Goal: Information Seeking & Learning: Learn about a topic

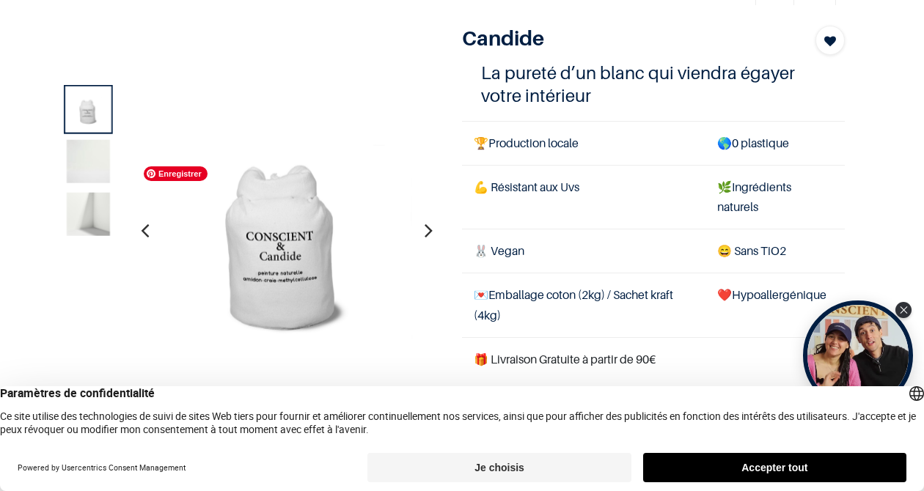
scroll to position [90, 0]
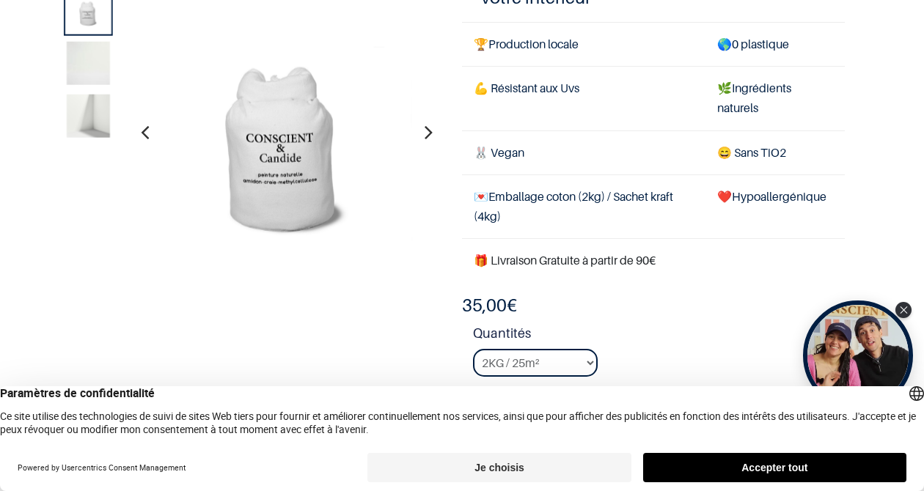
click at [506, 469] on button "Je choisis" at bounding box center [498, 467] width 263 height 29
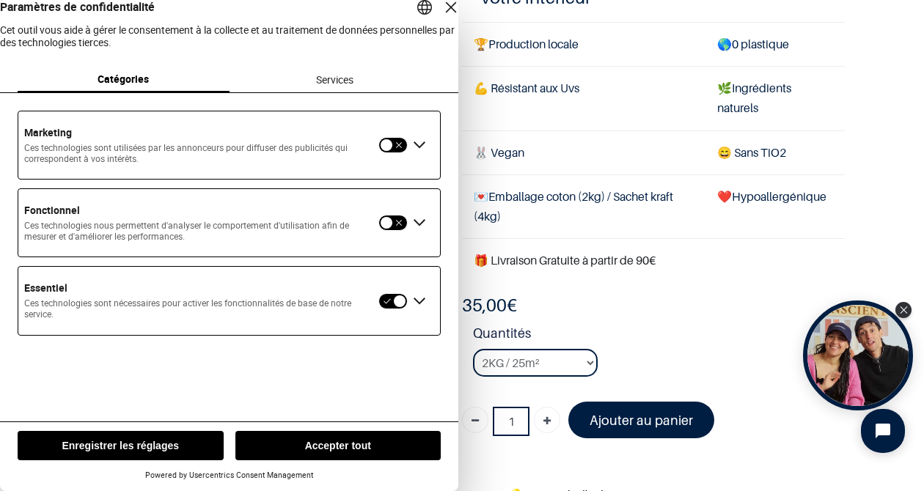
click at [392, 153] on button "button" at bounding box center [392, 145] width 29 height 16
click at [392, 231] on button "button" at bounding box center [392, 223] width 29 height 16
click at [402, 231] on button "button" at bounding box center [392, 223] width 29 height 16
click at [424, 235] on div "Étendre Fonctionnel" at bounding box center [419, 222] width 23 height 23
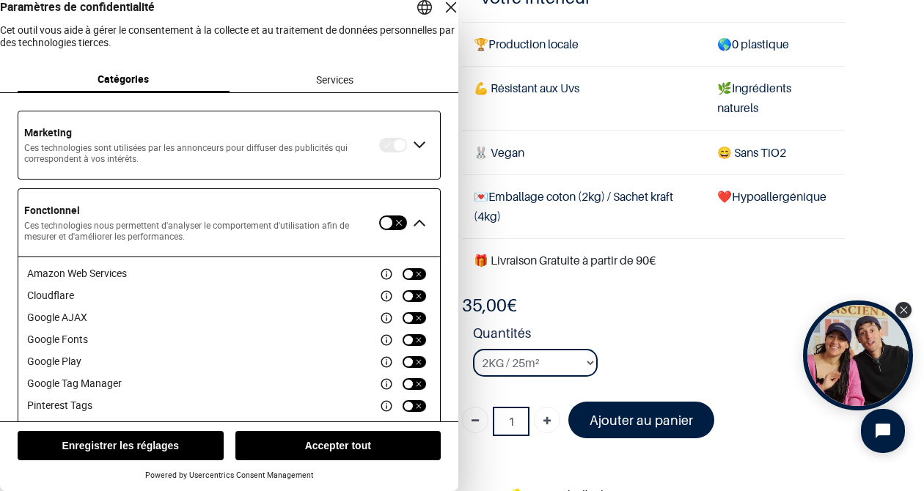
click at [413, 233] on div "Réduire Fonctionnel" at bounding box center [419, 222] width 23 height 23
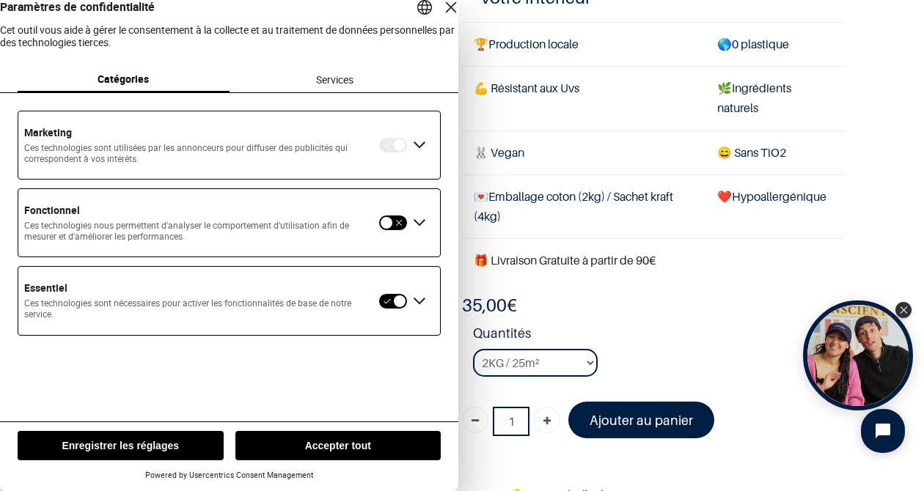
click at [417, 313] on div "Étendre Essentiel" at bounding box center [419, 301] width 23 height 23
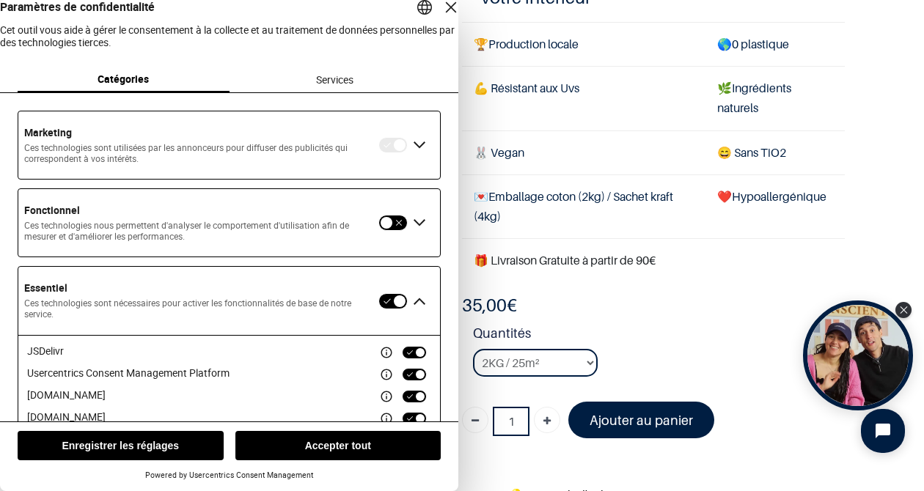
click at [419, 313] on div "Réduire Essentiel" at bounding box center [419, 301] width 23 height 23
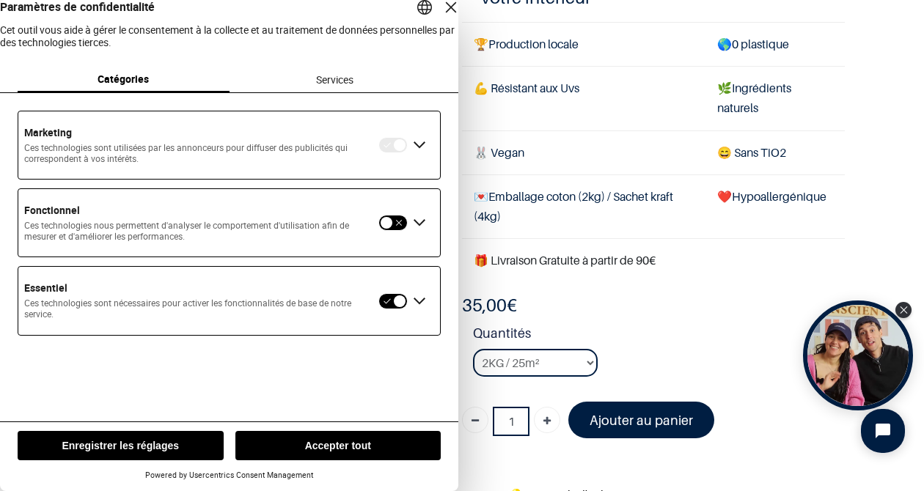
click at [413, 157] on div "Étendre Marketing" at bounding box center [419, 144] width 23 height 23
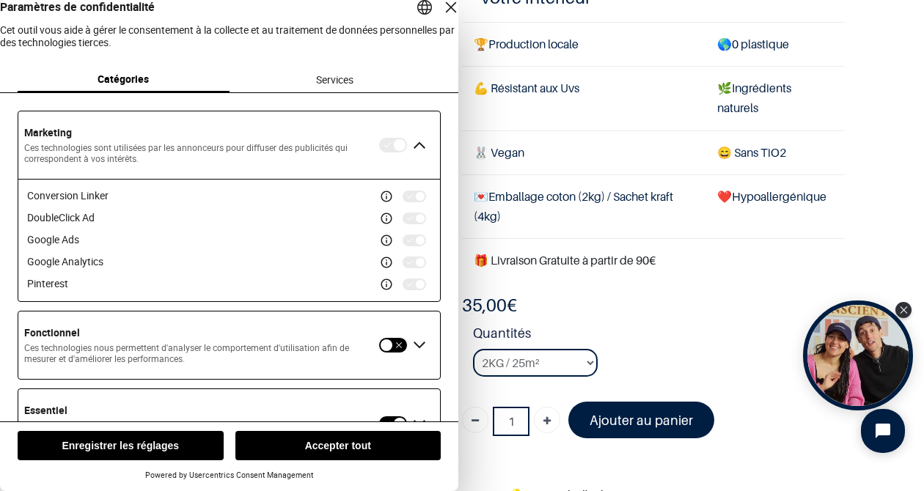
click at [387, 153] on button "button" at bounding box center [392, 145] width 29 height 16
click at [417, 157] on div "Réduire Marketing" at bounding box center [419, 144] width 23 height 23
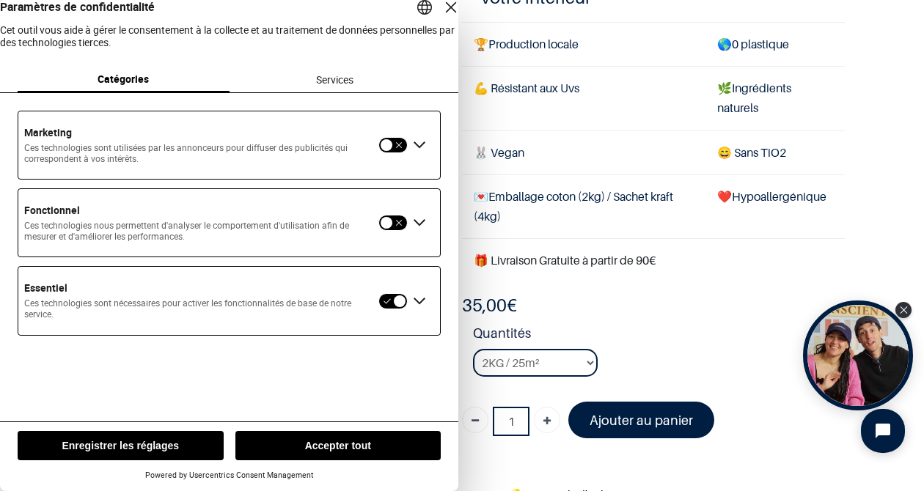
click at [340, 87] on div "Services" at bounding box center [335, 79] width 212 height 25
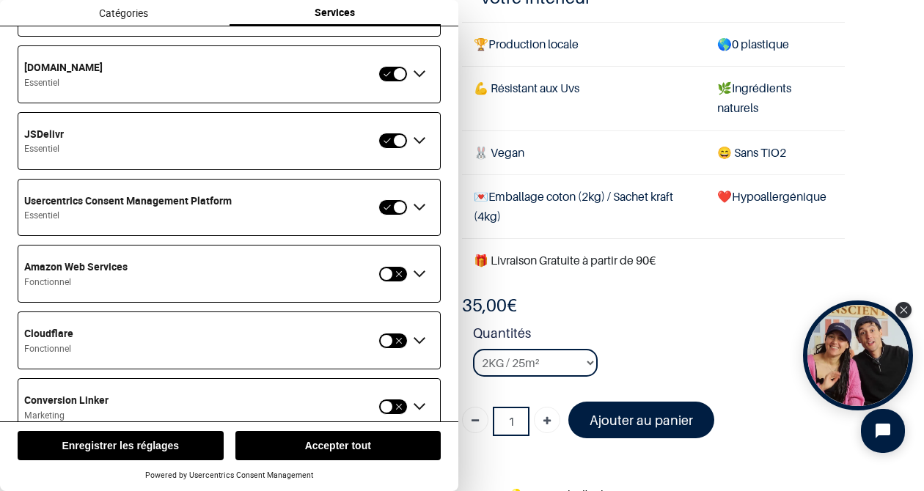
scroll to position [150, 0]
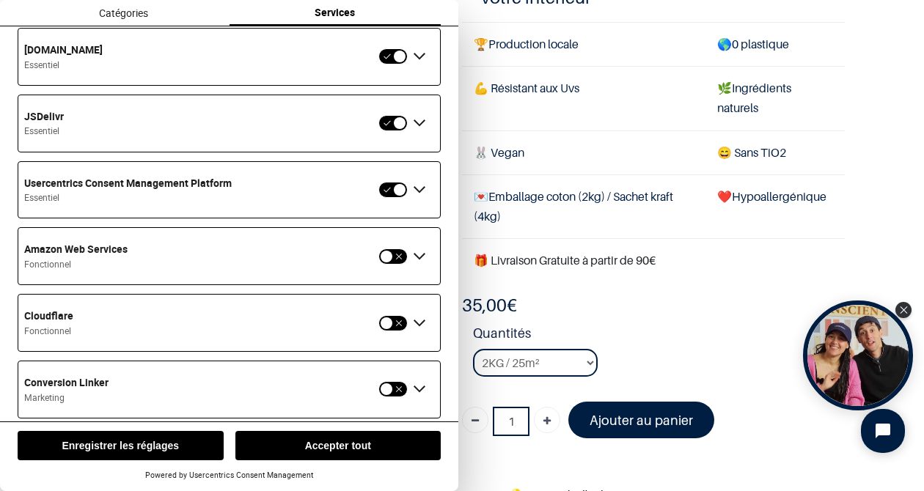
click at [380, 265] on button "button" at bounding box center [392, 257] width 29 height 16
click at [396, 265] on button "button" at bounding box center [392, 257] width 29 height 16
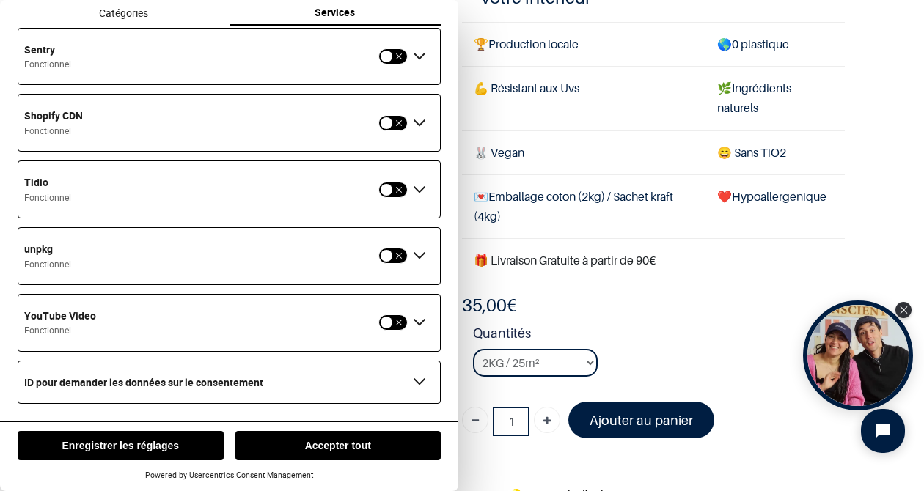
scroll to position [1366, 0]
click at [155, 434] on button "Enregistrer les réglages" at bounding box center [121, 445] width 206 height 29
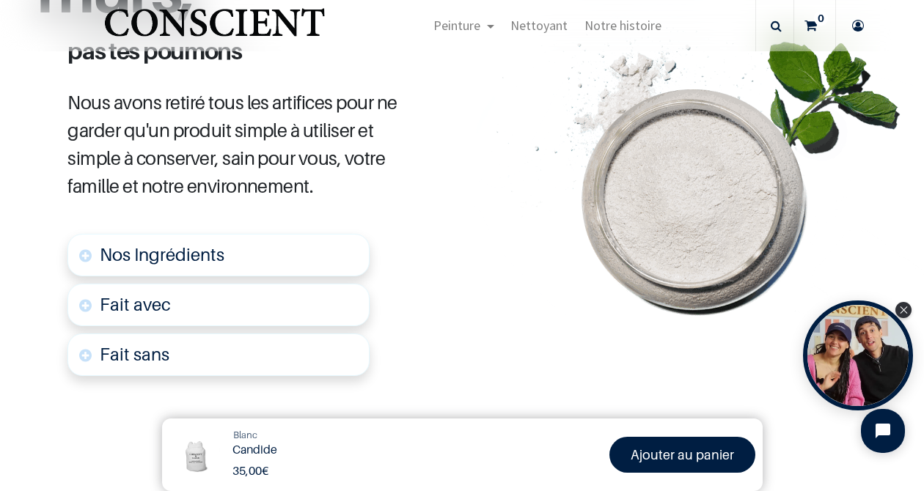
scroll to position [438, 0]
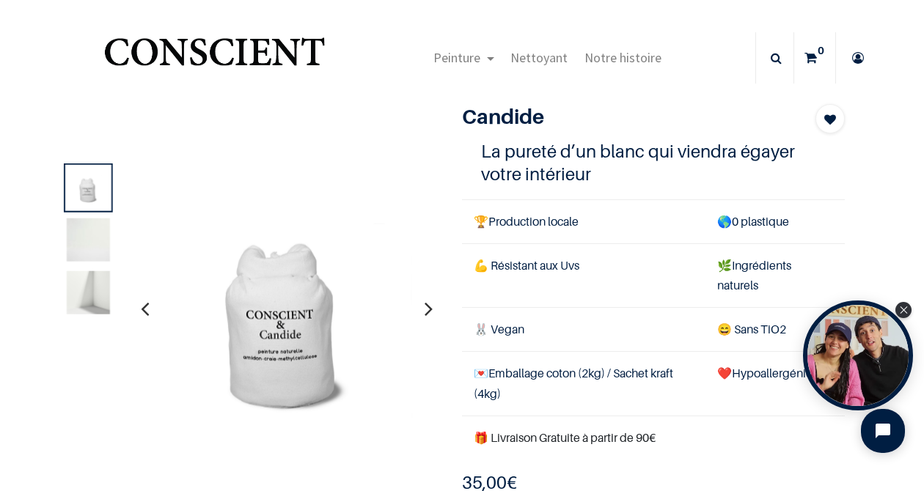
click at [262, 43] on img "Logo of Conscient" at bounding box center [214, 58] width 227 height 58
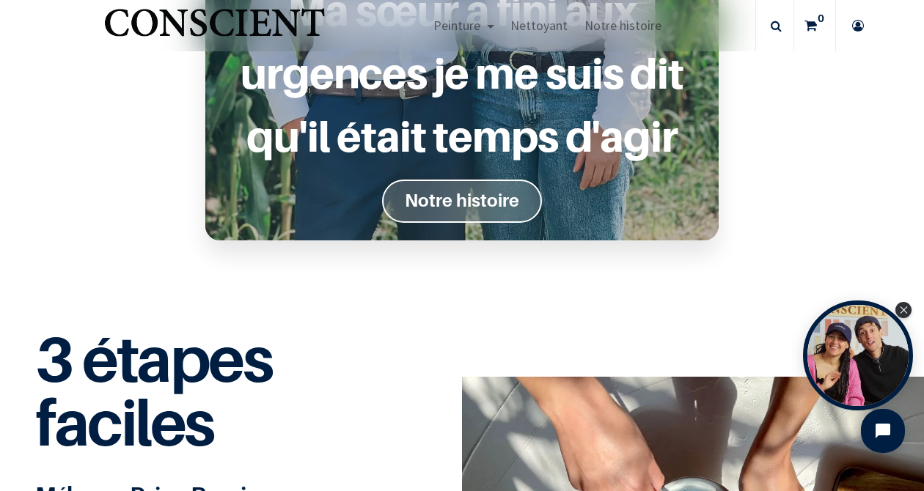
scroll to position [1382, 0]
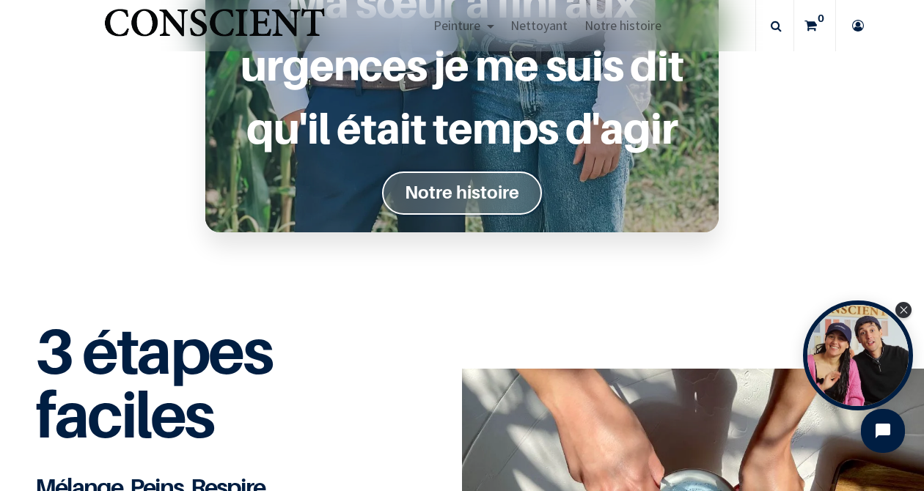
click at [471, 192] on font "Notre histoire" at bounding box center [462, 192] width 114 height 21
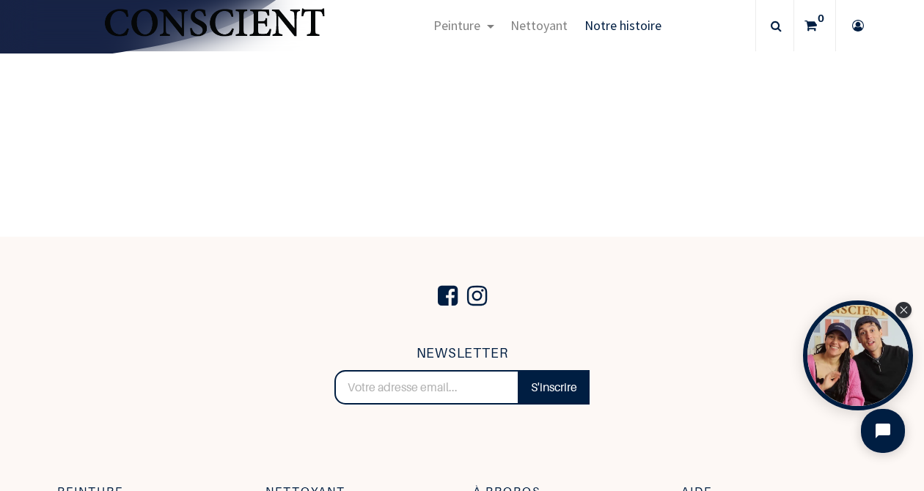
scroll to position [2633, 0]
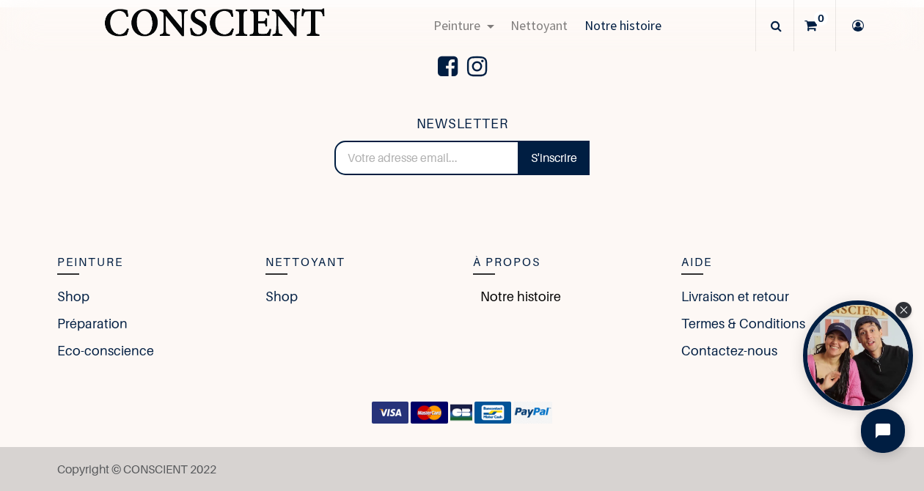
click at [509, 296] on link "Notre histoire" at bounding box center [517, 297] width 88 height 20
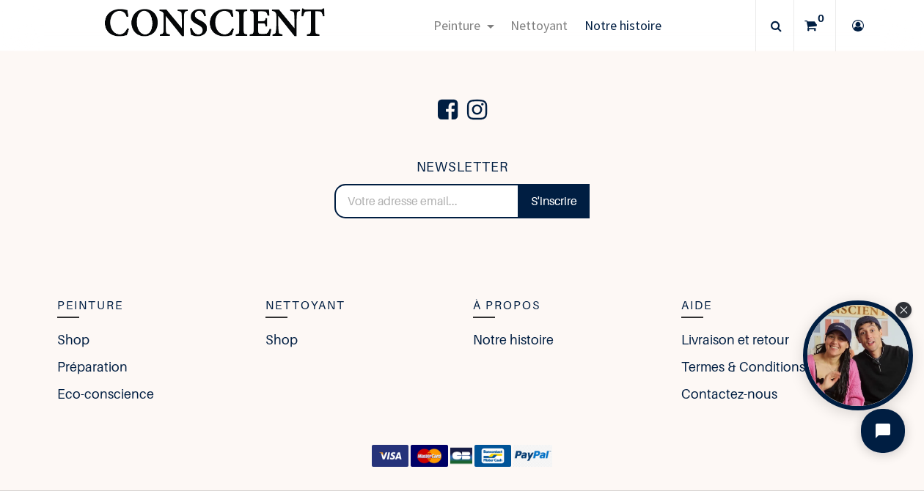
scroll to position [2633, 0]
